Goal: Information Seeking & Learning: Learn about a topic

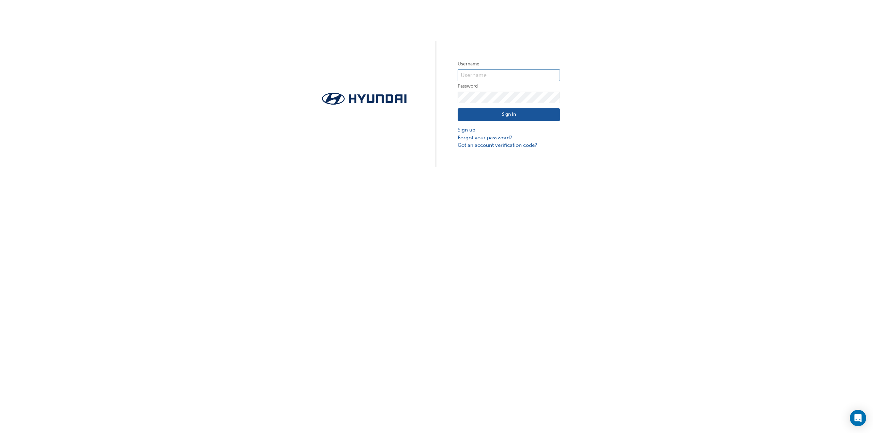
click at [520, 71] on input "text" at bounding box center [509, 76] width 102 height 12
type input "28600"
click at [529, 108] on button "Sign In" at bounding box center [506, 114] width 102 height 13
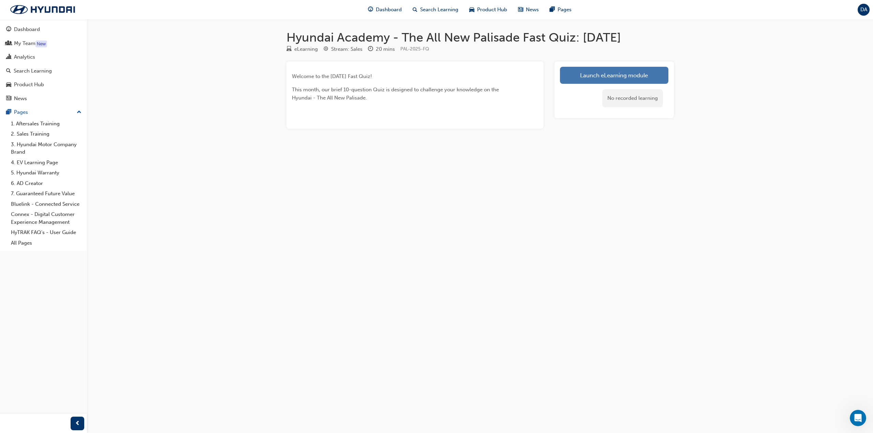
click at [641, 68] on link "Launch eLearning module" at bounding box center [614, 75] width 108 height 17
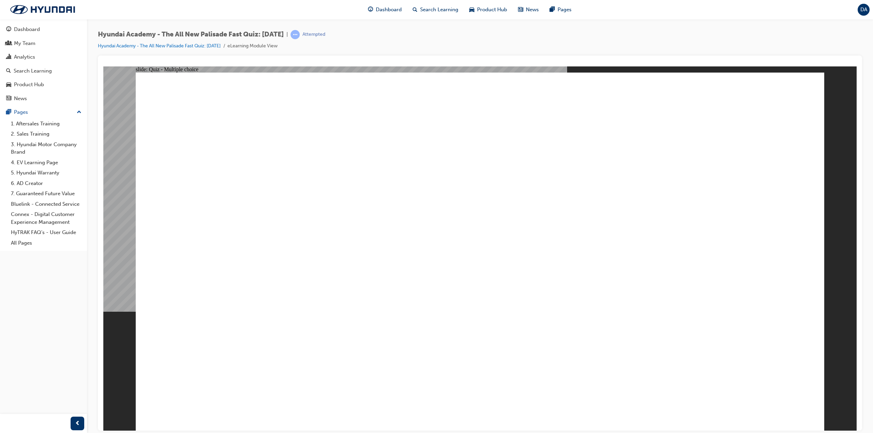
radio input "false"
radio input "true"
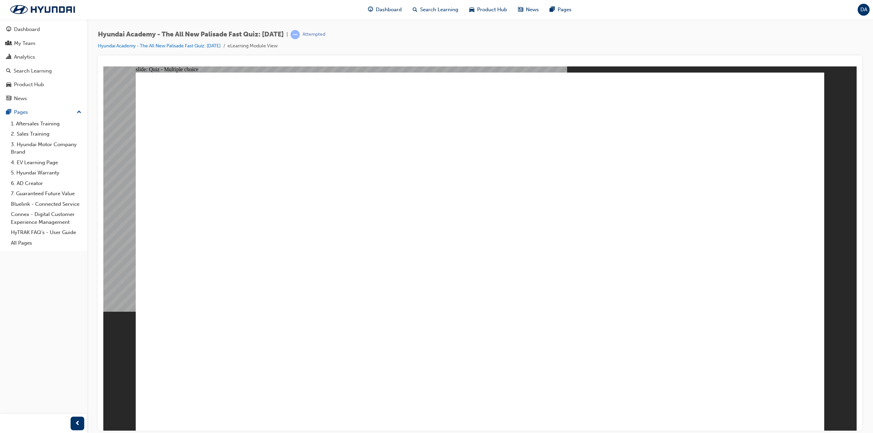
radio input "true"
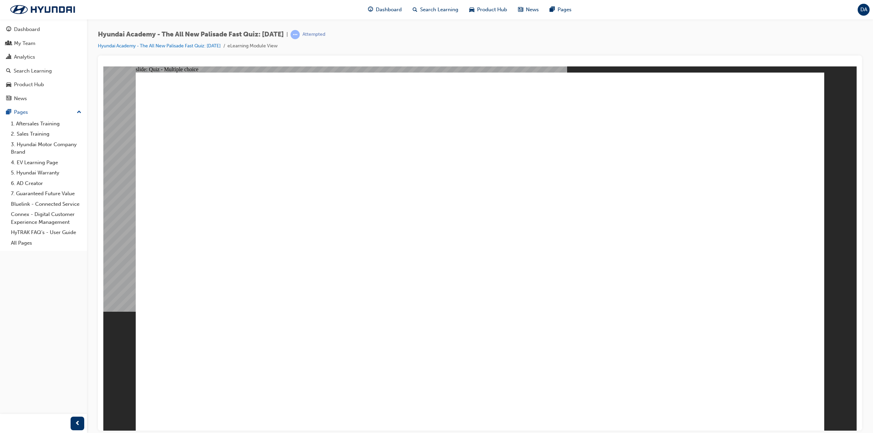
radio input "true"
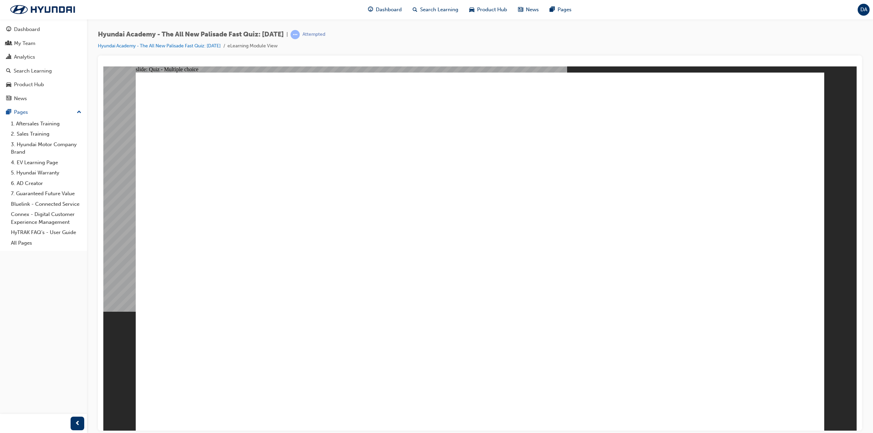
radio input "true"
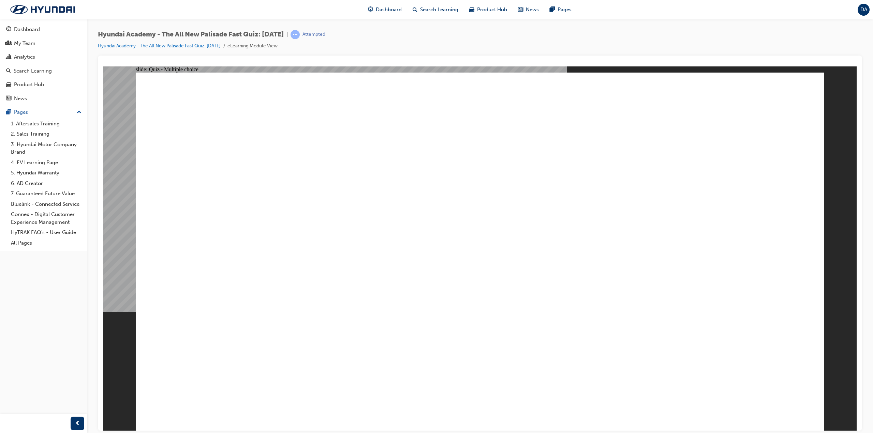
checkbox input "true"
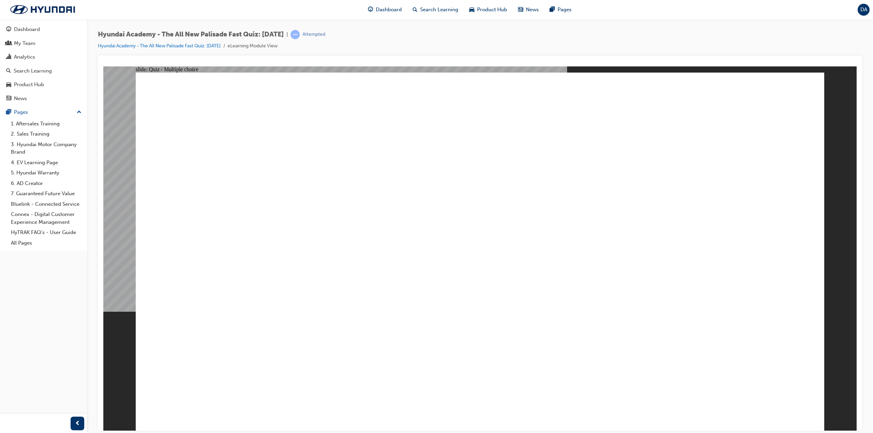
checkbox input "true"
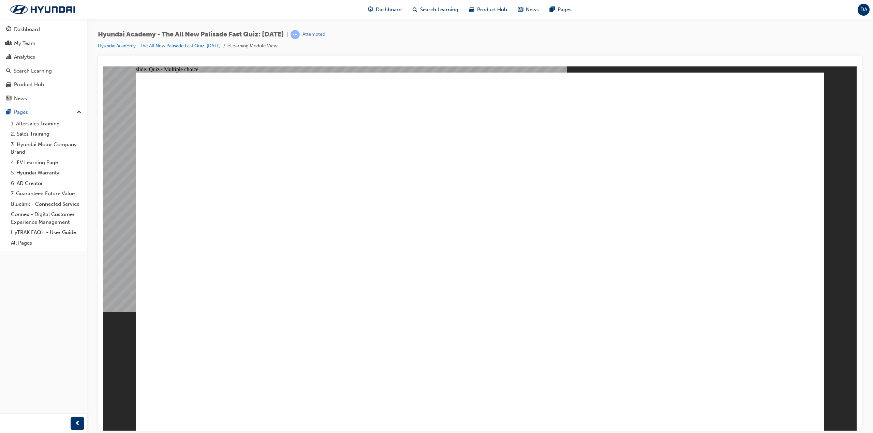
radio input "true"
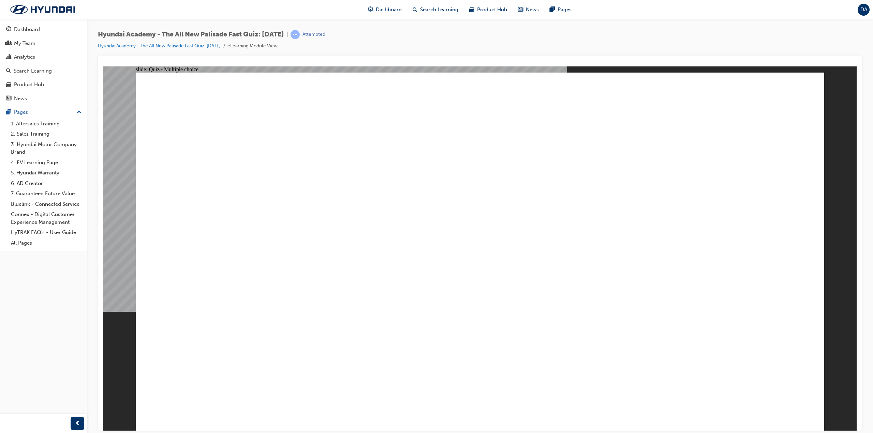
radio input "true"
checkbox input "true"
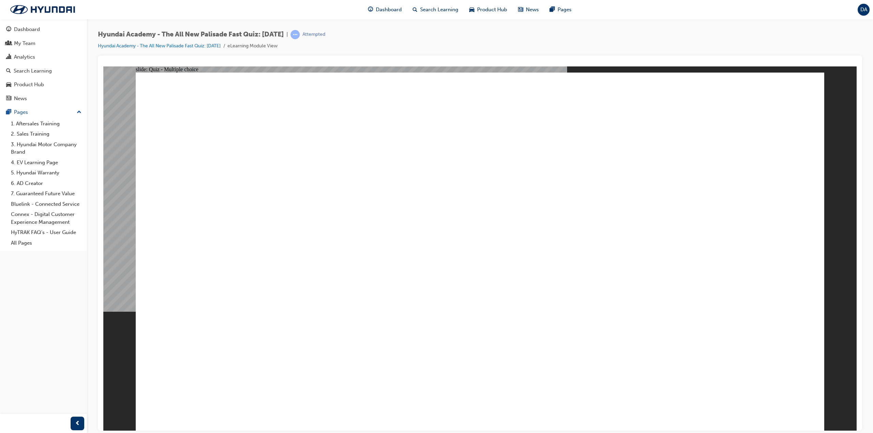
checkbox input "true"
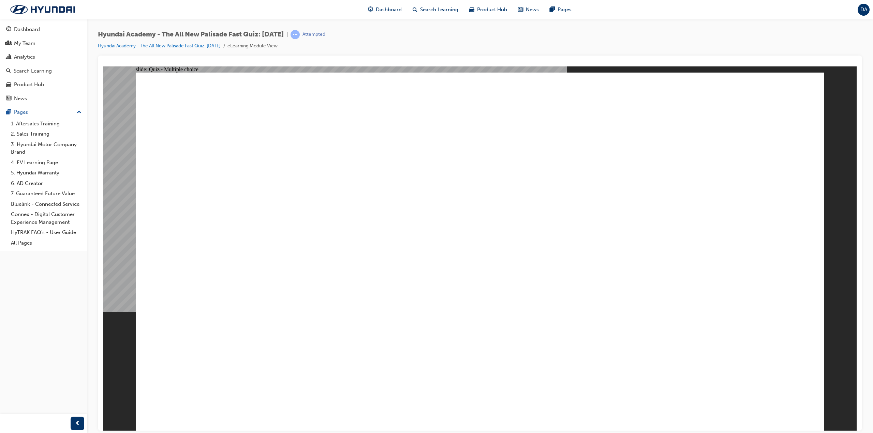
checkbox input "true"
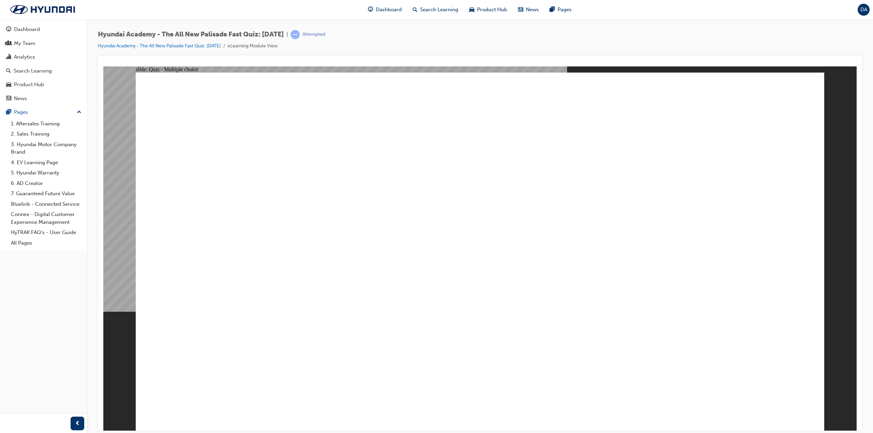
checkbox input "true"
radio input "true"
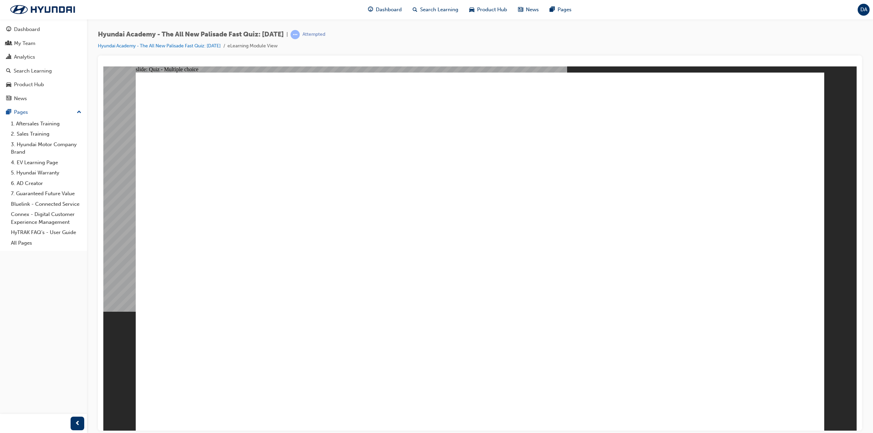
radio input "true"
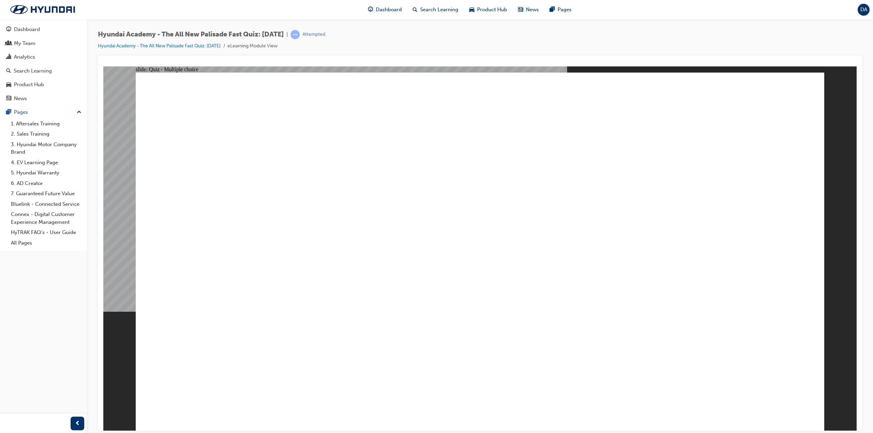
radio input "true"
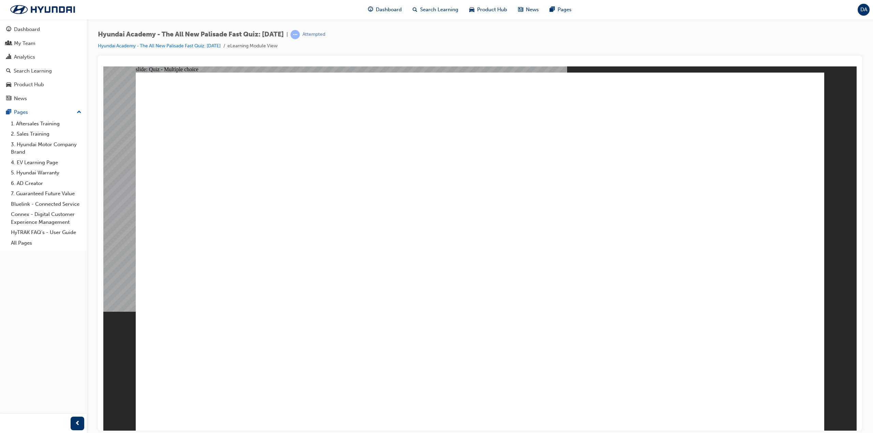
radio input "true"
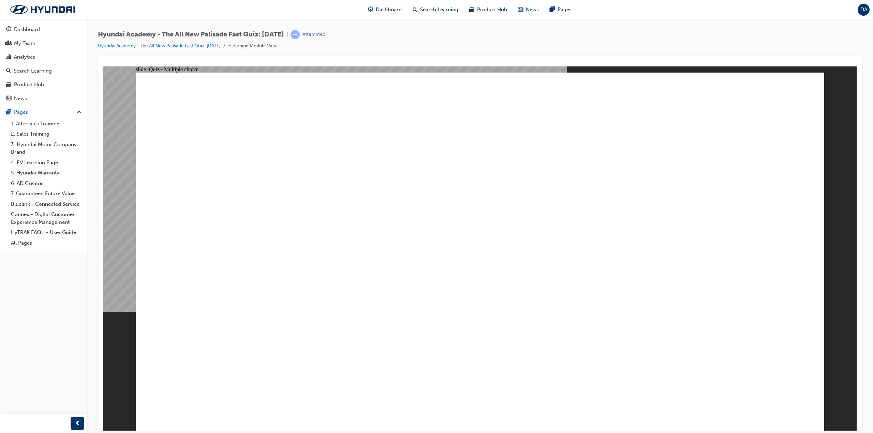
checkbox input "true"
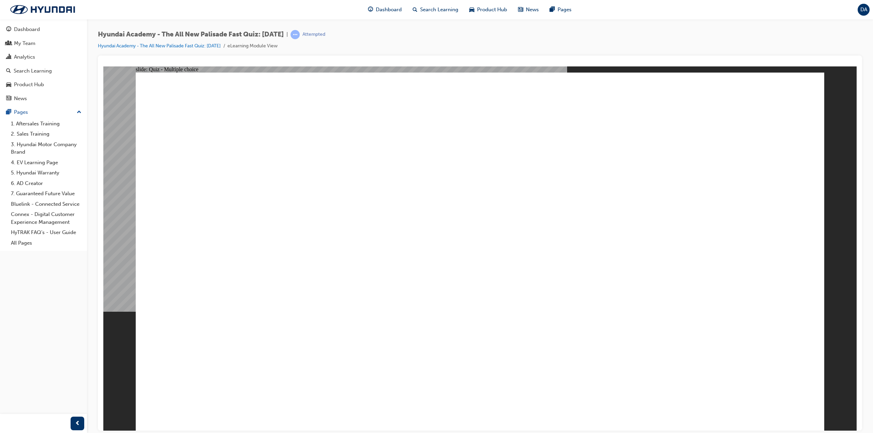
checkbox input "true"
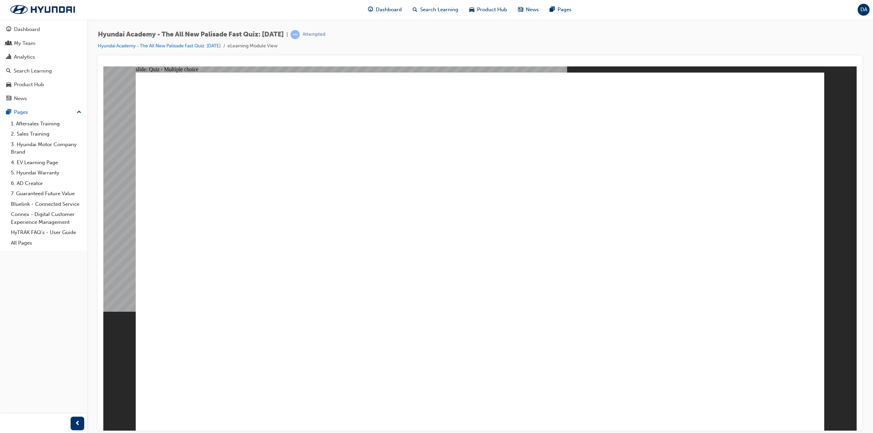
radio input "true"
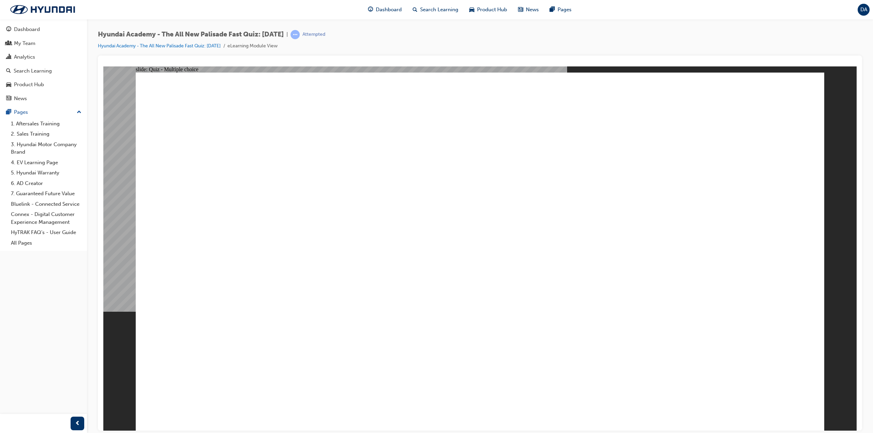
radio input "true"
checkbox input "true"
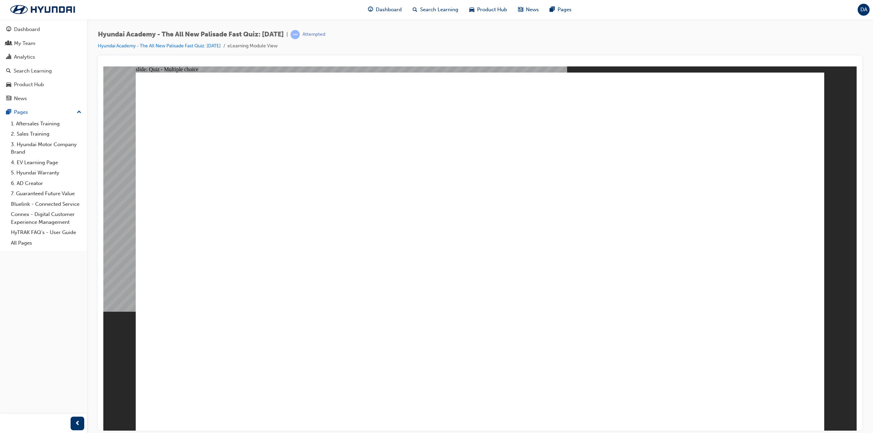
checkbox input "true"
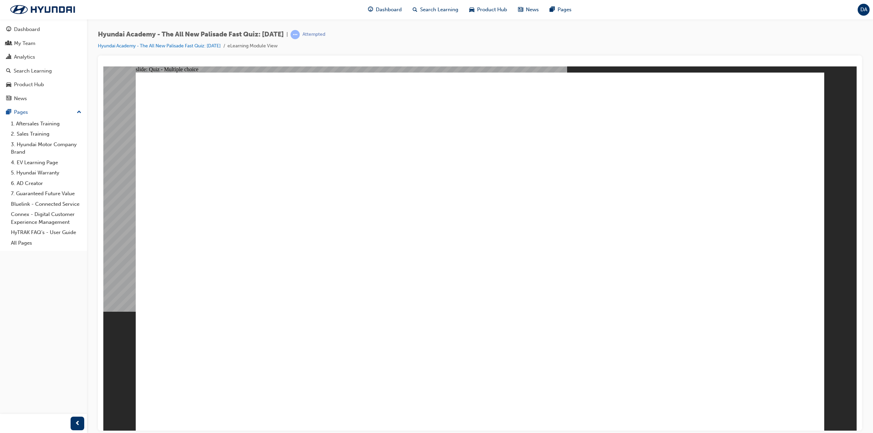
checkbox input "true"
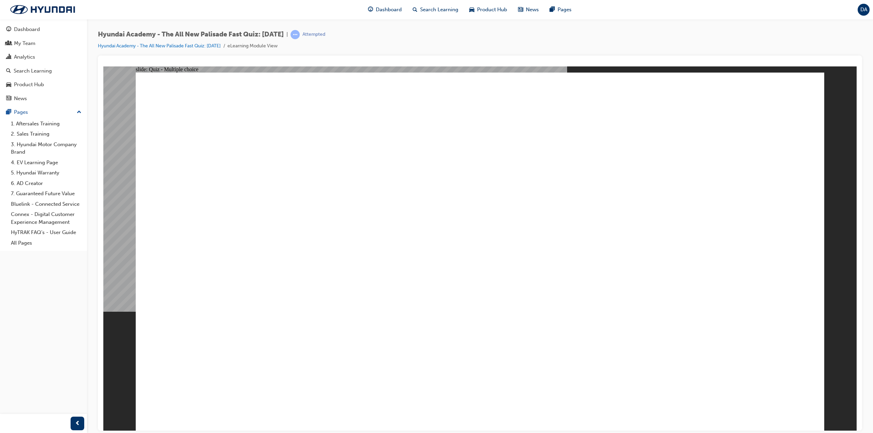
radio input "true"
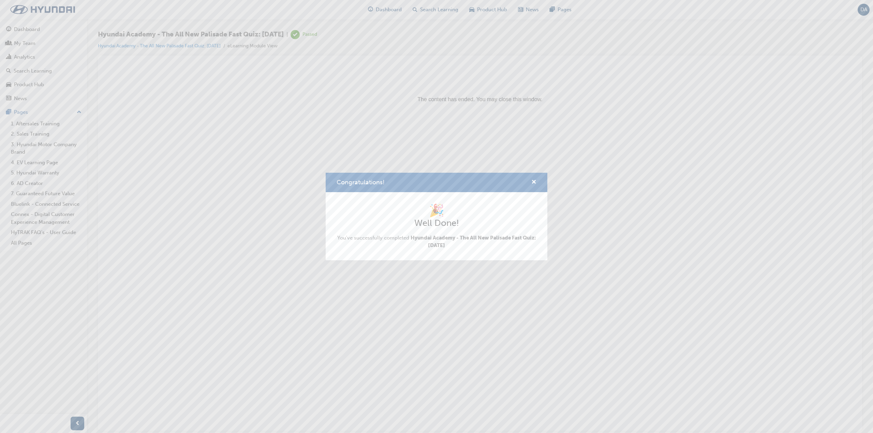
click at [537, 185] on div "Congratulations!" at bounding box center [437, 182] width 222 height 19
drag, startPoint x: 536, startPoint y: 183, endPoint x: 432, endPoint y: 115, distance: 124.0
click at [536, 183] on span "cross-icon" at bounding box center [533, 183] width 5 height 6
